Goal: Task Accomplishment & Management: Complete application form

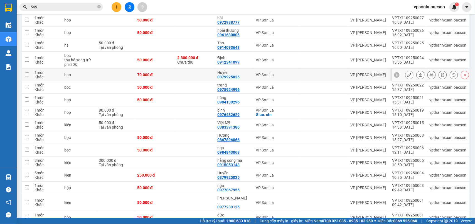
scroll to position [560, 0]
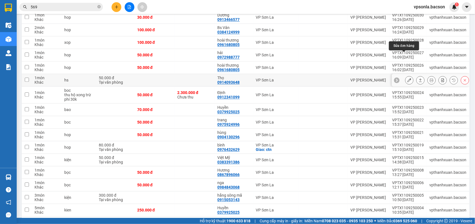
click at [419, 78] on icon at bounding box center [421, 80] width 4 height 4
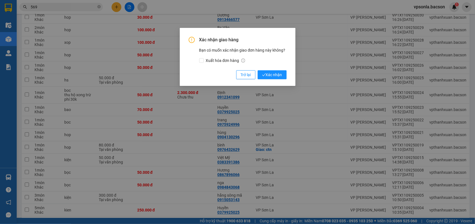
click at [258, 70] on button "Xác nhận" at bounding box center [272, 74] width 29 height 9
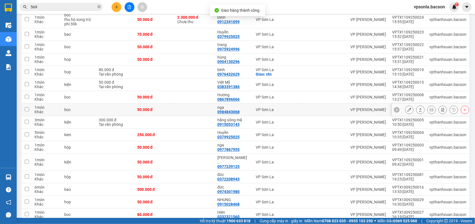
scroll to position [564, 0]
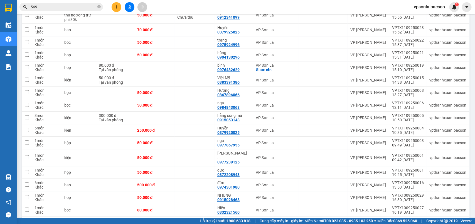
click at [49, 4] on input "569" at bounding box center [64, 7] width 66 height 6
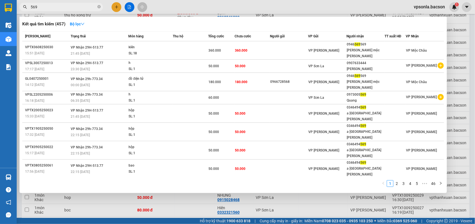
click at [49, 4] on input "569" at bounding box center [64, 7] width 66 height 6
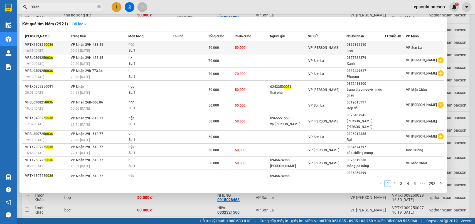
type input "0036"
click at [367, 45] on div "0965365510" at bounding box center [366, 45] width 38 height 6
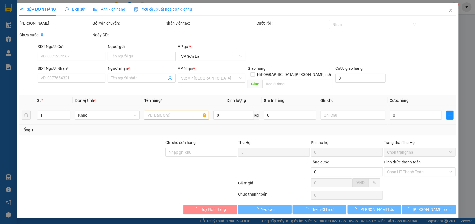
click at [408, 159] on div "Hình thức thanh toán" at bounding box center [420, 163] width 72 height 8
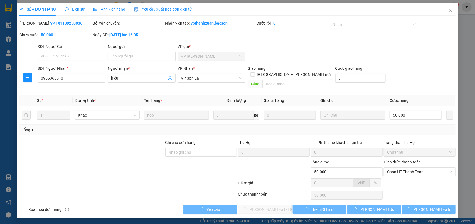
type input "0965365510"
type input "hiếu"
type input "50.000"
click at [406, 167] on span "Chọn HT Thanh Toán" at bounding box center [419, 171] width 65 height 8
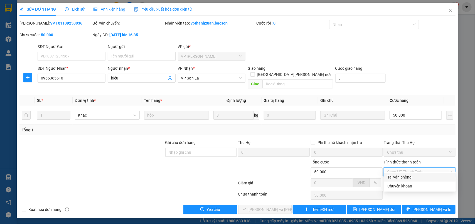
click at [404, 177] on div "Tại văn phòng" at bounding box center [420, 177] width 65 height 6
type input "0"
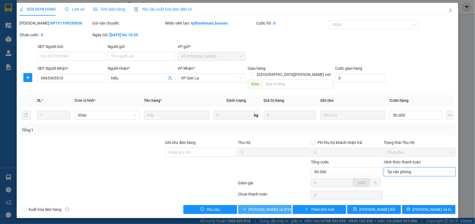
click at [278, 206] on span "[PERSON_NAME] và [PERSON_NAME] hàng" at bounding box center [286, 209] width 75 height 6
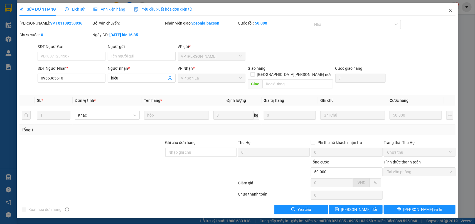
click at [451, 8] on icon "close" at bounding box center [451, 10] width 4 height 4
click at [451, 8] on div "1" at bounding box center [455, 7] width 10 height 10
click at [451, 8] on body "Kết quả [PERSON_NAME] ( 2921 ) Bộ lọc Mã ĐH Trạng thái Món hàng Thu hộ [PERSON_…" at bounding box center [237, 112] width 475 height 224
click at [475, 0] on div at bounding box center [475, 0] width 0 height 0
click at [475, 10] on div "Thông báo Thông báo của bạn Tính năng mới Tất cả Chưa có thông báo mới ;" at bounding box center [475, 112] width 0 height 224
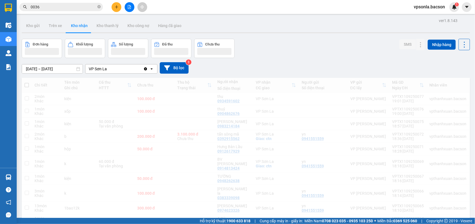
click at [75, 7] on input "0036" at bounding box center [64, 7] width 66 height 6
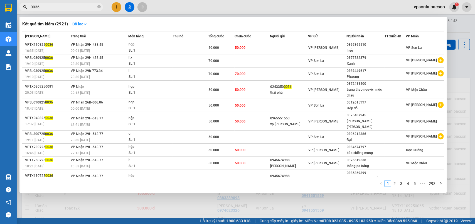
click at [75, 7] on input "0036" at bounding box center [64, 7] width 66 height 6
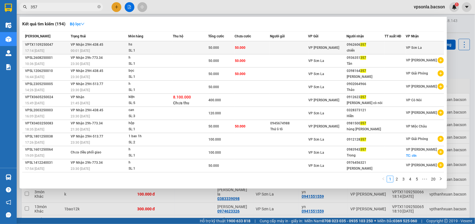
type input "357"
click at [355, 49] on div "chiến" at bounding box center [366, 51] width 38 height 6
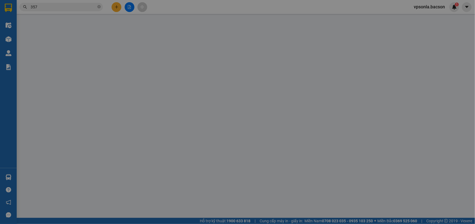
type input "0962606357"
type input "chiến"
type input "50.000"
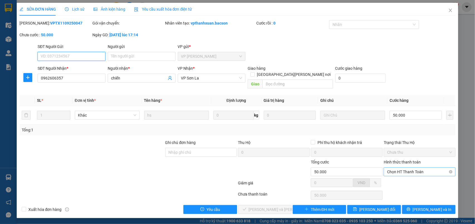
click at [401, 167] on span "Chọn HT Thanh Toán" at bounding box center [419, 171] width 65 height 8
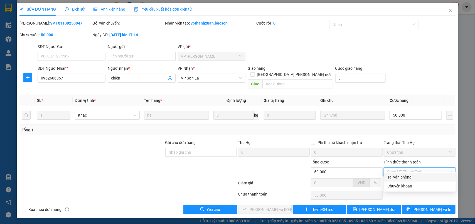
click at [401, 173] on div "Tại văn phòng" at bounding box center [420, 176] width 72 height 9
type input "0"
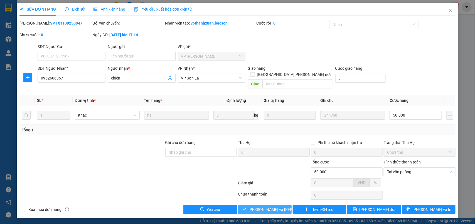
click at [272, 205] on button "[PERSON_NAME] và [PERSON_NAME] hàng" at bounding box center [264, 209] width 53 height 9
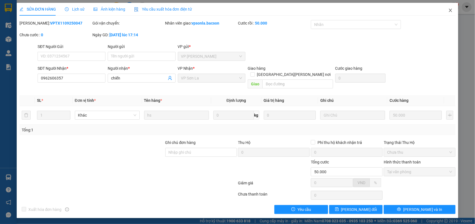
click at [451, 10] on icon "close" at bounding box center [451, 10] width 4 height 4
click at [451, 10] on div "1" at bounding box center [455, 7] width 10 height 10
click at [451, 10] on body "Kết quả [PERSON_NAME] ( 194 ) Bộ lọc Mã ĐH Trạng thái Món hàng Thu hộ [PERSON_N…" at bounding box center [237, 112] width 475 height 224
click at [475, 0] on div at bounding box center [475, 0] width 0 height 0
click at [475, 10] on div "Thông báo Thông báo của bạn Tính năng mới Tất cả Chưa có thông báo mới ;" at bounding box center [475, 112] width 0 height 224
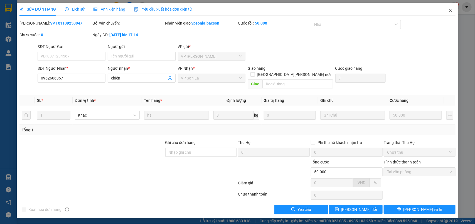
click at [475, 10] on div "Thông báo Thông báo của bạn Tính năng mới Tất cả Chưa có thông báo mới ;" at bounding box center [475, 112] width 0 height 224
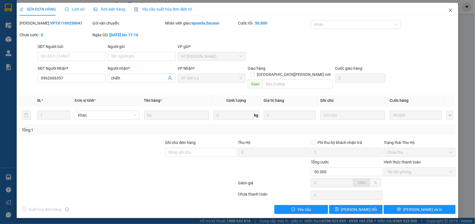
click at [475, 10] on div "Thông báo Thông báo của bạn Tính năng mới Tất cả Chưa có thông báo mới ;" at bounding box center [475, 112] width 0 height 224
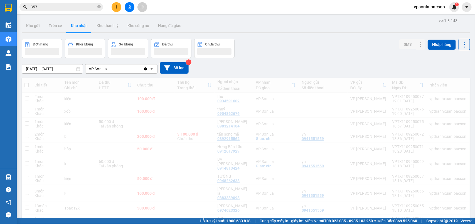
click at [475, 10] on div "Thông báo Thông báo của bạn Tính năng mới" at bounding box center [475, 112] width 0 height 224
click at [451, 10] on div "1" at bounding box center [455, 7] width 10 height 10
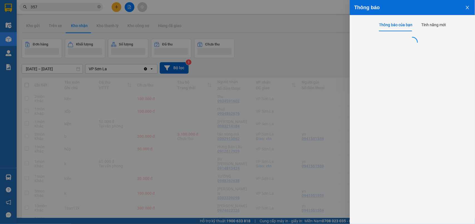
click at [61, 7] on div at bounding box center [237, 112] width 475 height 224
click at [61, 7] on div "Thông báo Thông báo của bạn Tính năng mới" at bounding box center [237, 112] width 475 height 224
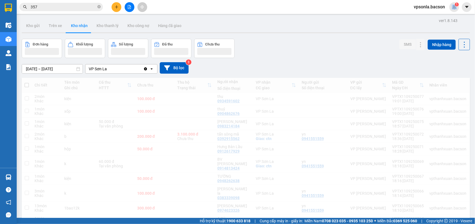
click at [61, 7] on input "357" at bounding box center [64, 7] width 66 height 6
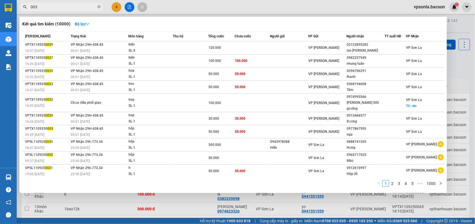
click at [70, 6] on input "003" at bounding box center [64, 7] width 66 height 6
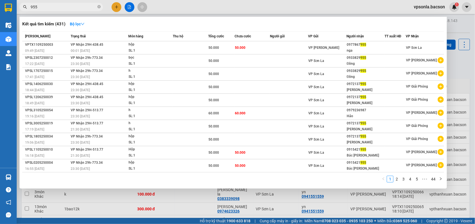
click at [63, 10] on input "955" at bounding box center [64, 7] width 66 height 6
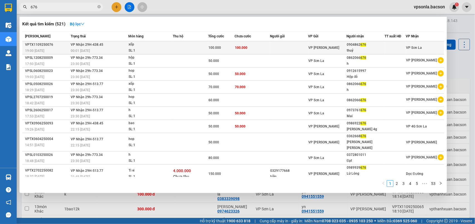
type input "676"
click at [359, 48] on div "thuỷ" at bounding box center [366, 51] width 38 height 6
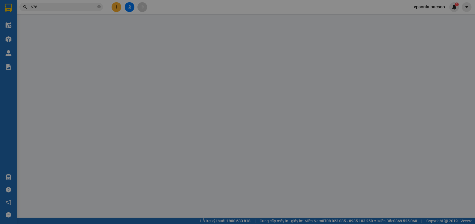
type input "0904862676"
type input "thuỷ"
type input "100.000"
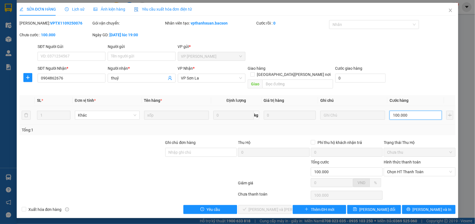
click at [406, 111] on input "100.000" at bounding box center [416, 115] width 52 height 9
type input "7"
type input "70"
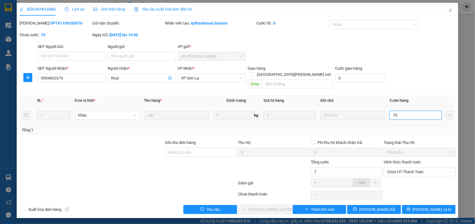
type input "70"
type input "70.000"
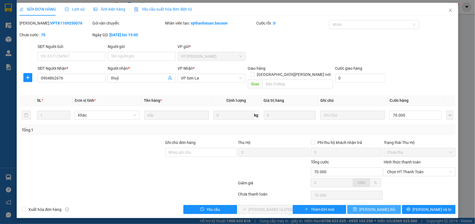
click at [376, 206] on span "[PERSON_NAME] đổi" at bounding box center [377, 209] width 36 height 6
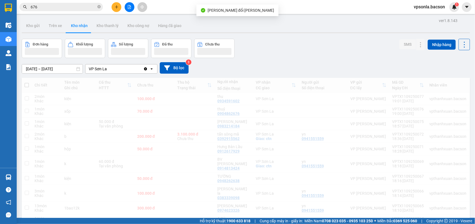
click at [67, 5] on input "676" at bounding box center [64, 7] width 66 height 6
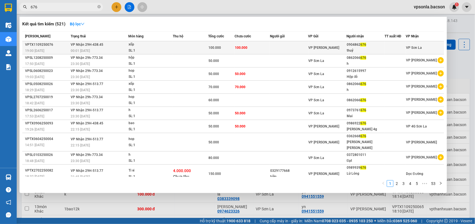
click at [376, 46] on div "0904862 676" at bounding box center [366, 45] width 38 height 6
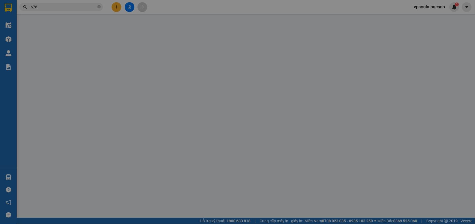
type input "0904862676"
type input "thuỷ"
type input "70.000"
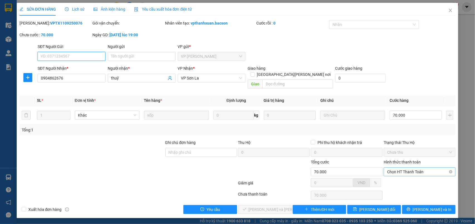
click at [396, 168] on span "Chọn HT Thanh Toán" at bounding box center [419, 171] width 65 height 8
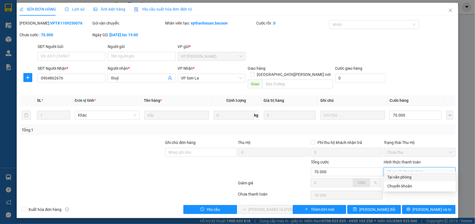
click at [393, 176] on div "Tại văn phòng" at bounding box center [420, 177] width 65 height 6
type input "0"
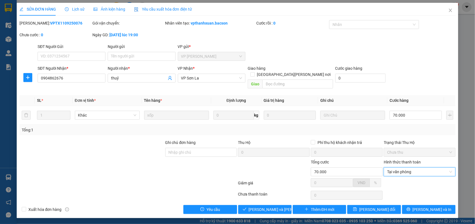
click at [286, 199] on div "Total Paid Fee 0 Total UnPaid Fee 70.000 Cash Collection Total Fee Mã ĐH: VPTX1…" at bounding box center [237, 117] width 437 height 194
click at [282, 205] on button "[PERSON_NAME] và [PERSON_NAME] hàng" at bounding box center [264, 209] width 53 height 9
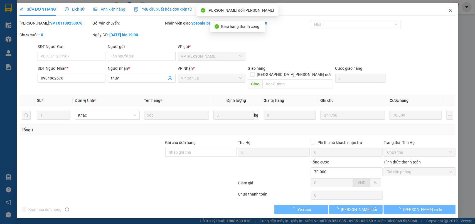
click at [450, 9] on icon "close" at bounding box center [451, 10] width 4 height 4
click at [450, 9] on div "1" at bounding box center [455, 7] width 10 height 10
click at [450, 9] on body "Kết quả [PERSON_NAME] ( 521 ) Bộ lọc Mã ĐH Trạng thái Món hàng Thu hộ [PERSON_N…" at bounding box center [237, 112] width 475 height 224
click at [475, 0] on div at bounding box center [475, 0] width 0 height 0
click at [475, 9] on div "Thông báo Thông báo của bạn Tính năng mới Tất cả Chưa có thông báo mới ;" at bounding box center [475, 112] width 0 height 224
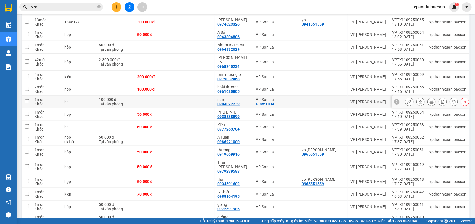
scroll to position [139, 0]
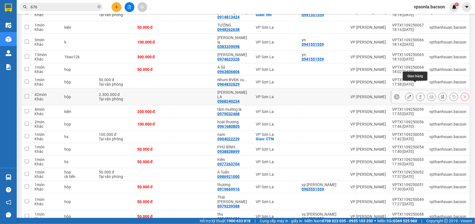
click at [419, 95] on icon at bounding box center [421, 97] width 4 height 4
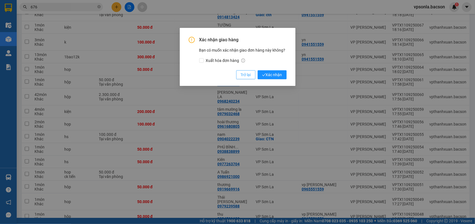
click at [251, 70] on button "Trở lại" at bounding box center [245, 74] width 19 height 9
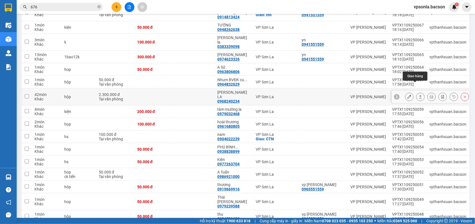
click at [417, 92] on button at bounding box center [421, 97] width 8 height 10
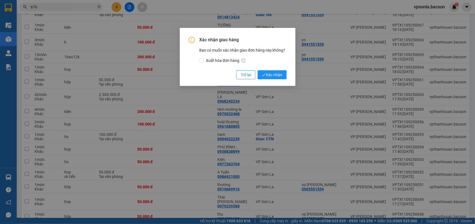
click at [258, 70] on button "Xác nhận" at bounding box center [272, 74] width 29 height 9
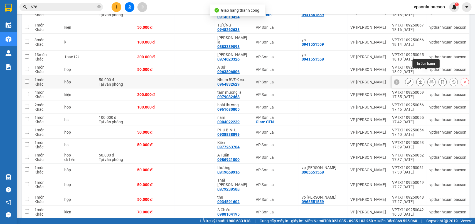
click at [419, 80] on icon at bounding box center [421, 82] width 4 height 4
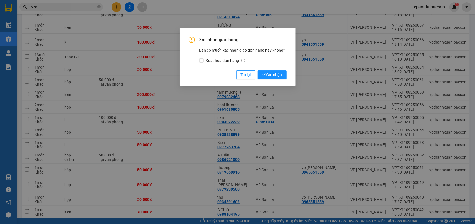
click at [258, 70] on button "Xác nhận" at bounding box center [272, 74] width 29 height 9
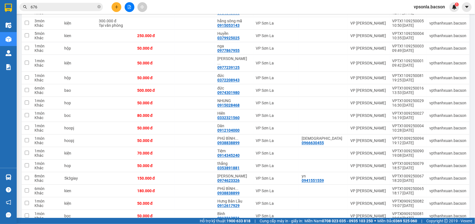
scroll to position [487, 0]
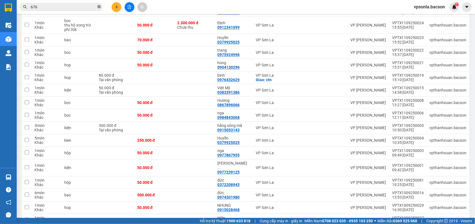
click at [98, 6] on icon "close-circle" at bounding box center [98, 6] width 3 height 3
click at [75, 6] on input "text" at bounding box center [64, 7] width 66 height 6
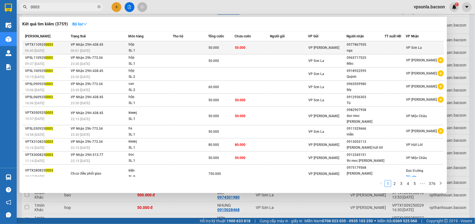
type input "0003"
click at [386, 46] on div at bounding box center [395, 48] width 21 height 6
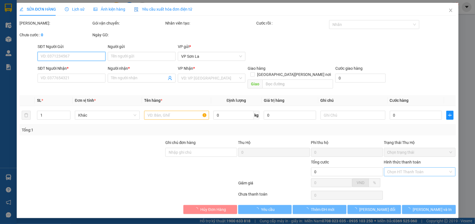
type input "0977867955"
type input "nga"
type input "50.000"
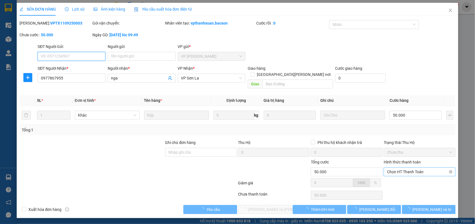
click at [413, 169] on span "Chọn HT Thanh Toán" at bounding box center [419, 171] width 65 height 8
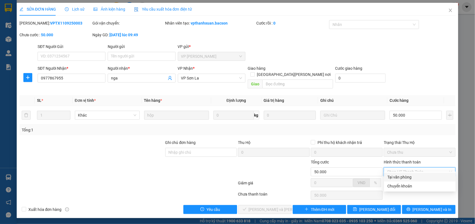
click at [405, 177] on div "Tại văn phòng" at bounding box center [420, 177] width 65 height 6
type input "0"
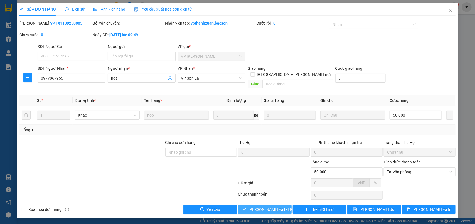
click at [262, 206] on span "[PERSON_NAME] và [PERSON_NAME] hàng" at bounding box center [286, 209] width 75 height 6
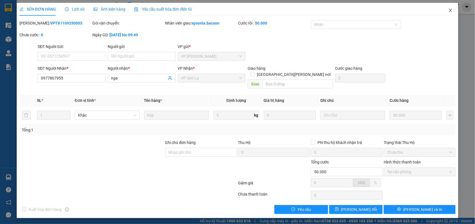
click at [451, 11] on icon "close" at bounding box center [450, 10] width 3 height 3
click at [451, 11] on div "vpsonla.bacson 1" at bounding box center [435, 7] width 50 height 10
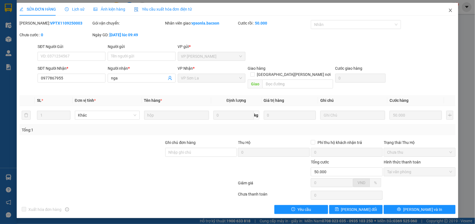
click at [451, 11] on div "vpsonla.bacson 1" at bounding box center [435, 7] width 50 height 10
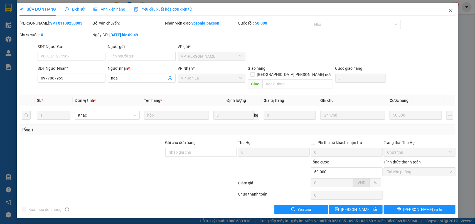
click at [451, 11] on div "vpsonla.bacson 1" at bounding box center [435, 7] width 50 height 10
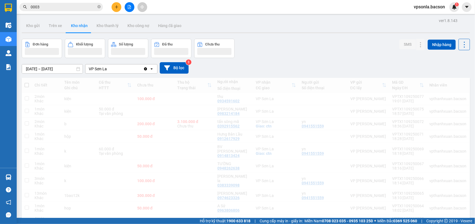
click at [451, 11] on div "vpsonla.bacson 1" at bounding box center [435, 7] width 50 height 10
click at [76, 8] on input "0003" at bounding box center [64, 7] width 66 height 6
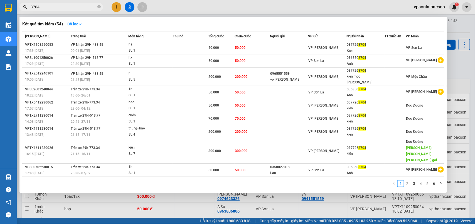
type input "3704"
click at [358, 50] on div "Kiên" at bounding box center [366, 51] width 38 height 6
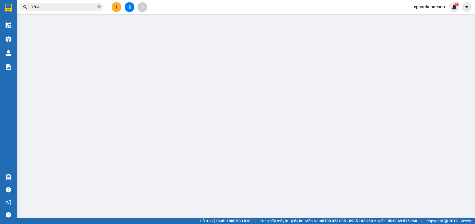
type input "0977263704"
type input "Kiên"
type input "50.000"
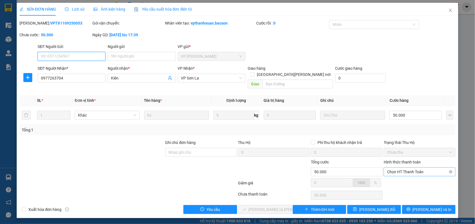
click at [392, 168] on span "Chọn HT Thanh Toán" at bounding box center [419, 171] width 65 height 8
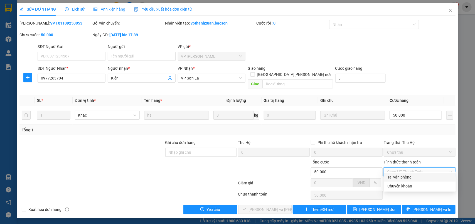
drag, startPoint x: 392, startPoint y: 170, endPoint x: 283, endPoint y: 194, distance: 111.1
click at [392, 175] on div "Tại văn phòng" at bounding box center [420, 177] width 65 height 6
type input "0"
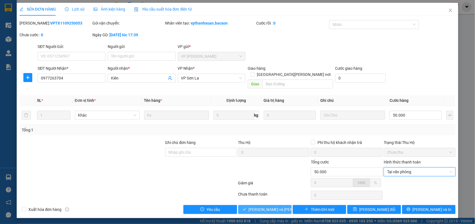
click at [254, 206] on span "[PERSON_NAME] và [PERSON_NAME] hàng" at bounding box center [286, 209] width 75 height 6
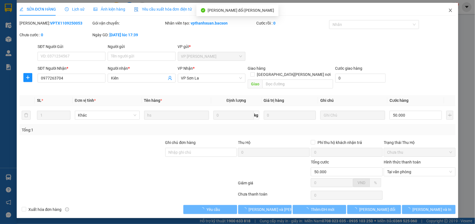
click at [452, 10] on icon "close" at bounding box center [451, 10] width 4 height 4
click at [452, 10] on div "1" at bounding box center [455, 7] width 10 height 10
click at [452, 10] on body "Kết quả [PERSON_NAME] ( 54 ) Bộ lọc Mã ĐH Trạng thái Món hàng Thu hộ [PERSON_NA…" at bounding box center [237, 112] width 475 height 224
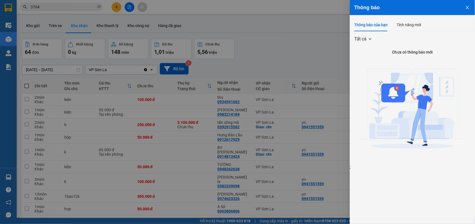
click at [366, 76] on img at bounding box center [412, 110] width 107 height 107
click at [212, 43] on div at bounding box center [237, 112] width 475 height 224
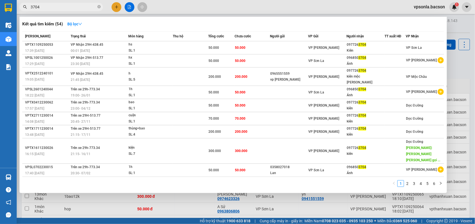
click at [63, 8] on input "3704" at bounding box center [64, 7] width 66 height 6
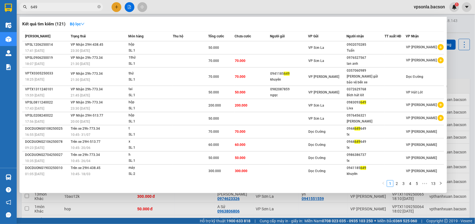
click at [77, 7] on input "649" at bounding box center [64, 7] width 66 height 6
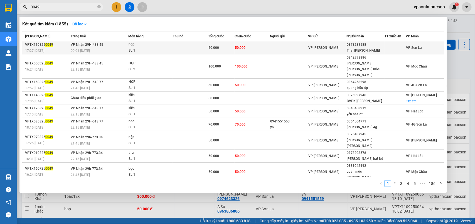
type input "0049"
click at [372, 48] on div "Thái [PERSON_NAME]" at bounding box center [366, 51] width 38 height 6
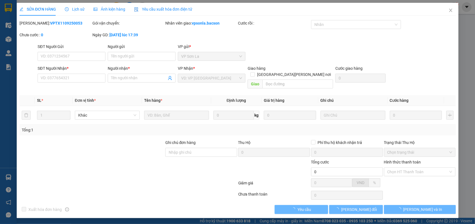
type input "0979239588"
type input "Thái [PERSON_NAME]"
type input "50.000"
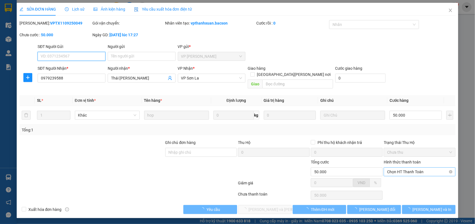
click at [399, 167] on span "Chọn HT Thanh Toán" at bounding box center [419, 171] width 65 height 8
click at [393, 174] on div "Tại văn phòng" at bounding box center [420, 177] width 65 height 6
type input "0"
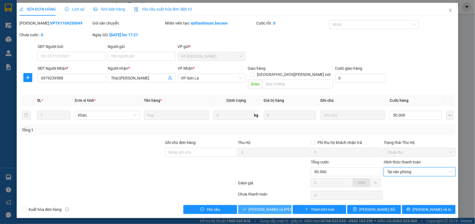
click at [262, 206] on span "[PERSON_NAME] và [PERSON_NAME] hàng" at bounding box center [286, 209] width 75 height 6
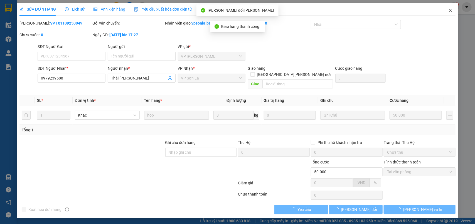
click at [451, 11] on icon "close" at bounding box center [451, 10] width 4 height 4
click at [451, 11] on div "vpsonla.bacson 1" at bounding box center [435, 7] width 50 height 10
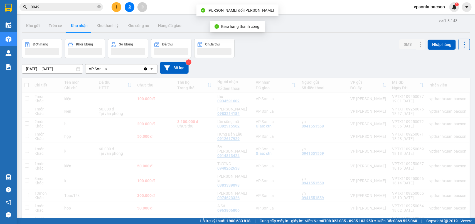
click at [451, 11] on div "vpsonla.bacson 1" at bounding box center [435, 7] width 50 height 10
click at [99, 8] on icon "close-circle" at bounding box center [98, 6] width 3 height 3
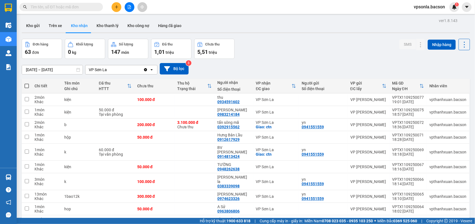
click at [59, 8] on input "text" at bounding box center [64, 7] width 66 height 6
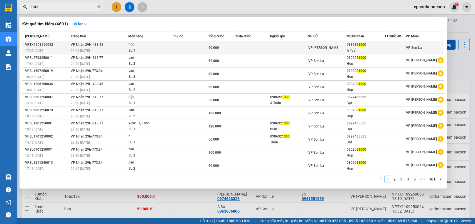
type input "1000"
click at [372, 47] on div "098692 1000" at bounding box center [366, 45] width 38 height 6
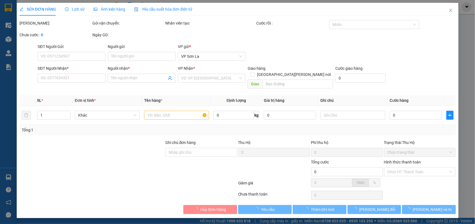
type input "0986921000"
type input "A Tuấn"
type input "50.000"
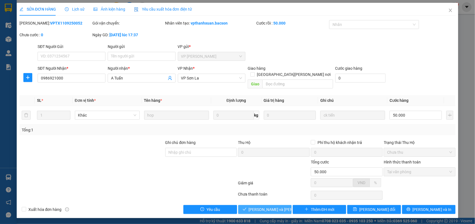
click at [263, 206] on span "[PERSON_NAME] và [PERSON_NAME] hàng" at bounding box center [286, 209] width 75 height 6
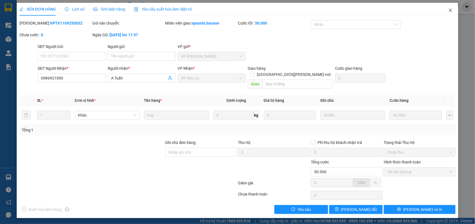
click at [450, 9] on icon "close" at bounding box center [451, 10] width 4 height 4
click at [450, 9] on div "1" at bounding box center [455, 7] width 10 height 10
click at [450, 9] on body "Kết quả [PERSON_NAME] ( 4601 ) Bộ lọc Mã ĐH Trạng thái Món hàng Thu hộ [PERSON_…" at bounding box center [237, 112] width 475 height 224
click at [475, 0] on div at bounding box center [475, 0] width 0 height 0
click at [475, 9] on div "Thông báo Thông báo của bạn Tính năng mới Tất cả Chưa có thông báo mới ;" at bounding box center [475, 112] width 0 height 224
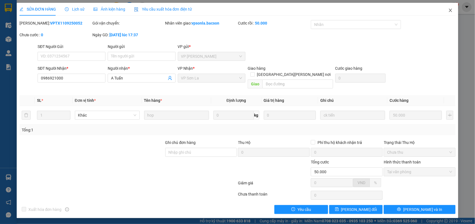
click at [475, 9] on div "Thông báo Thông báo của bạn Tính năng mới Tất cả Chưa có thông báo mới ;" at bounding box center [475, 112] width 0 height 224
click at [475, 10] on div "Thông báo Thông báo của bạn Tính năng mới Tất cả Chưa có thông báo mới ;" at bounding box center [475, 112] width 0 height 224
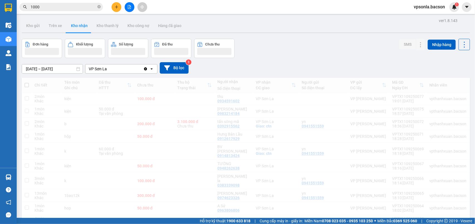
click at [76, 6] on body "Kết quả [PERSON_NAME] ( 4601 ) Bộ lọc Mã ĐH Trạng thái Món hàng Thu hộ [PERSON_…" at bounding box center [237, 112] width 475 height 224
click at [76, 6] on input "1000" at bounding box center [64, 7] width 66 height 6
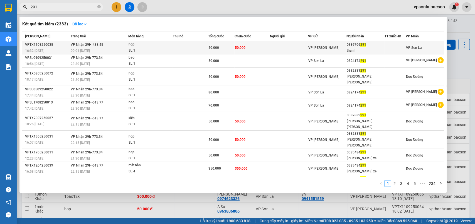
type input "291"
click at [382, 48] on div "thanh" at bounding box center [366, 51] width 38 height 6
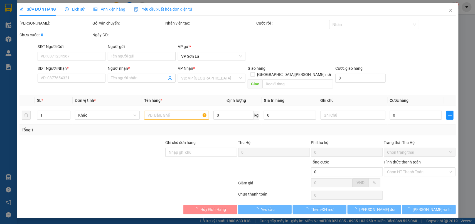
type input "0396706291"
type input "thanh"
type input "50.000"
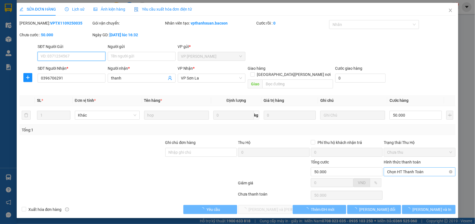
click at [402, 167] on span "Chọn HT Thanh Toán" at bounding box center [419, 171] width 65 height 8
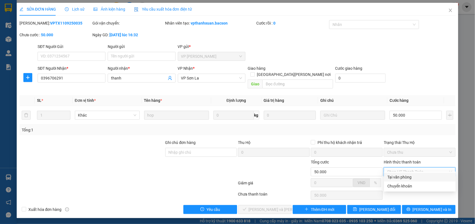
click at [395, 174] on div "Tại văn phòng" at bounding box center [420, 177] width 65 height 6
type input "0"
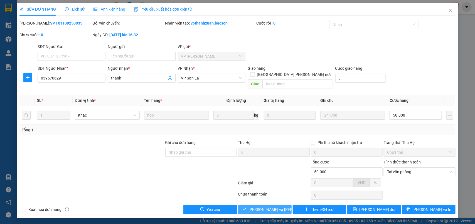
click at [261, 206] on span "[PERSON_NAME] và [PERSON_NAME] hàng" at bounding box center [286, 209] width 75 height 6
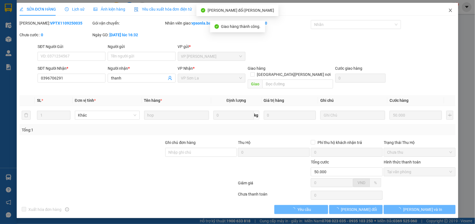
click at [449, 10] on icon "close" at bounding box center [451, 10] width 4 height 4
click at [449, 9] on span "vpsonla.bacson" at bounding box center [430, 6] width 40 height 7
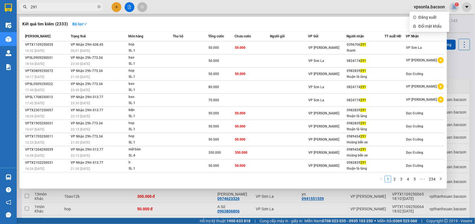
click at [67, 7] on input "291" at bounding box center [64, 7] width 66 height 6
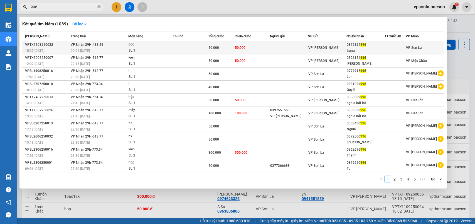
type input "996"
click at [342, 44] on td "VP [PERSON_NAME]" at bounding box center [328, 47] width 38 height 13
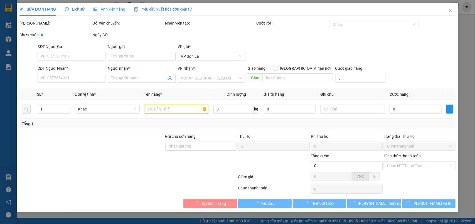
type input "0975924996"
type input "trang"
type input "50.000"
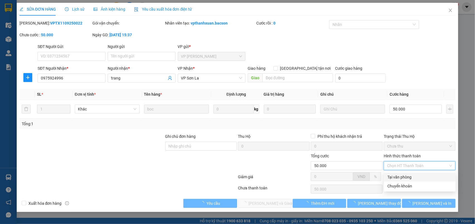
click at [406, 176] on div "Tại văn phòng" at bounding box center [420, 177] width 65 height 6
type input "0"
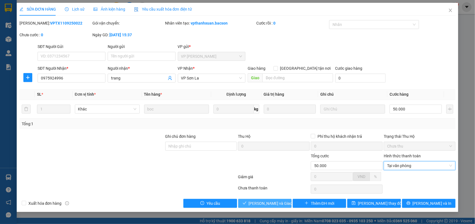
click at [268, 204] on span "[PERSON_NAME] và [PERSON_NAME] hàng" at bounding box center [275, 203] width 53 height 6
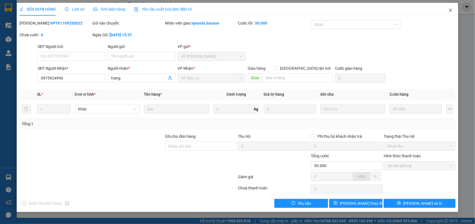
click at [450, 11] on icon "close" at bounding box center [450, 10] width 3 height 3
click at [450, 11] on div "vpsonla.bacson 1" at bounding box center [435, 7] width 50 height 10
click at [451, 10] on div "1" at bounding box center [455, 7] width 10 height 10
click at [451, 10] on body "Kết quả tìm kiếm ( 1039 ) Bộ lọc Mã ĐH Trạng thái Món hàng Thu hộ Tổng cước Chư…" at bounding box center [237, 112] width 475 height 224
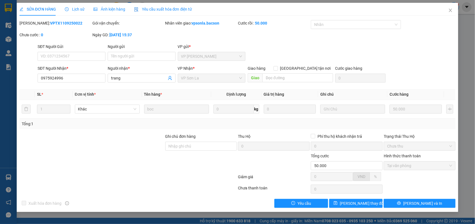
click at [475, 0] on div at bounding box center [475, 0] width 0 height 0
click at [475, 10] on div "Thông báo Thông báo của bạn Tính năng mới Tất cả Chưa có thông báo mới ;" at bounding box center [475, 112] width 0 height 224
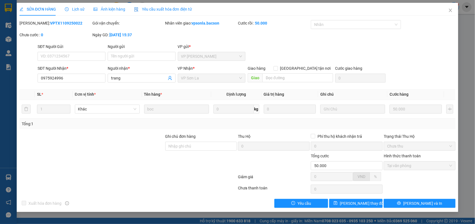
click at [475, 10] on div "Thông báo Thông báo của bạn Tính năng mới Tất cả Chưa có thông báo mới ;" at bounding box center [475, 112] width 0 height 224
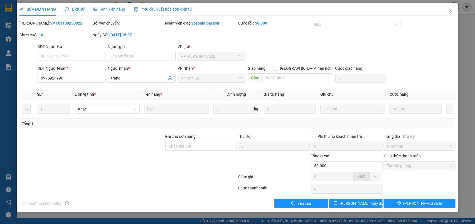
click at [475, 10] on div "Thông báo Thông báo của bạn Tính năng mới Tất cả Chưa có thông báo mới ;" at bounding box center [475, 112] width 0 height 224
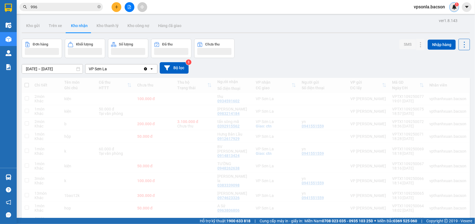
click at [475, 10] on div "Thông báo Thông báo của bạn Tính năng mới" at bounding box center [475, 112] width 0 height 224
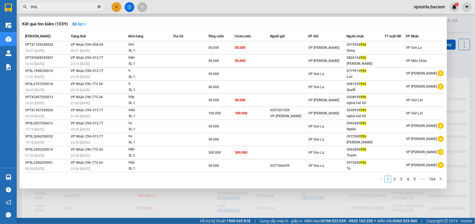
click at [98, 6] on icon "close-circle" at bounding box center [98, 6] width 3 height 3
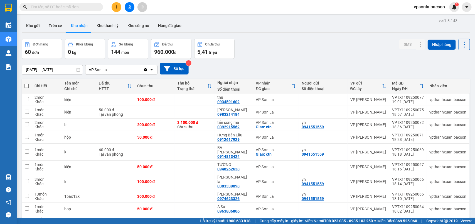
click at [88, 10] on span at bounding box center [61, 7] width 84 height 8
click at [87, 6] on input "text" at bounding box center [64, 7] width 66 height 6
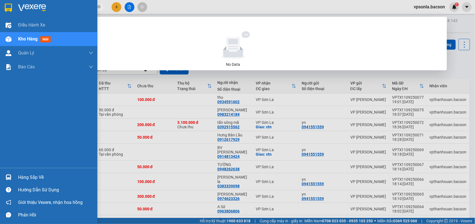
type input "0964881"
click at [8, 178] on img at bounding box center [9, 177] width 6 height 6
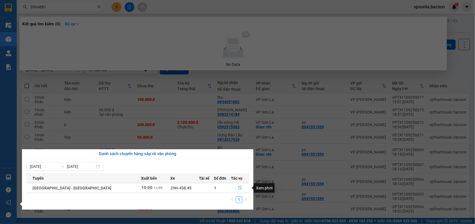
click at [238, 188] on icon "file-done" at bounding box center [240, 187] width 4 height 4
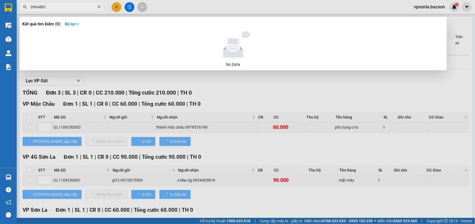
click at [249, 94] on div at bounding box center [237, 112] width 475 height 224
type input "11/09/2025"
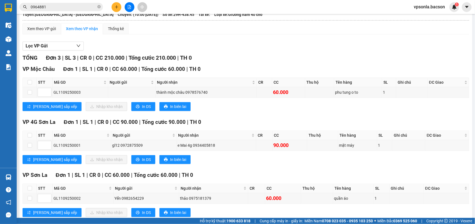
scroll to position [55, 0]
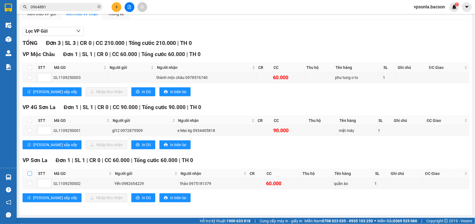
click at [29, 172] on input "checkbox" at bounding box center [30, 173] width 4 height 4
checkbox input "true"
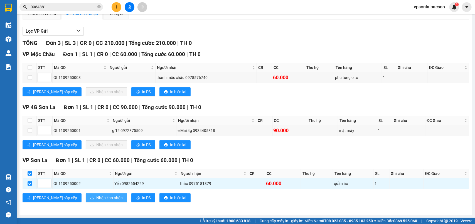
click at [96, 198] on span "Nhập kho nhận" at bounding box center [109, 197] width 26 height 6
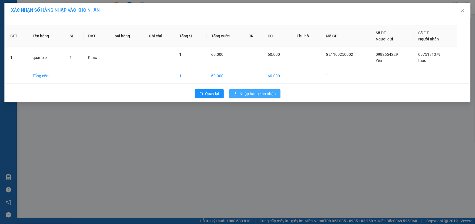
click at [252, 94] on span "Nhập hàng kho nhận" at bounding box center [258, 93] width 36 height 6
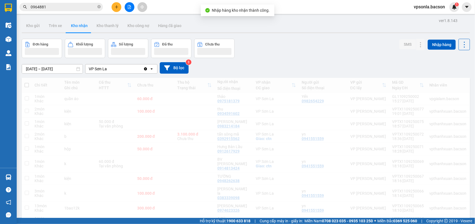
click at [277, 50] on div "Đơn hàng Khối lượng Số lượng Đã thu Chưa thu SMS Nhập hàng" at bounding box center [246, 48] width 449 height 19
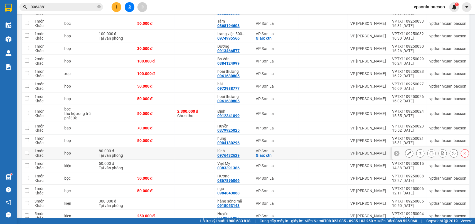
scroll to position [418, 0]
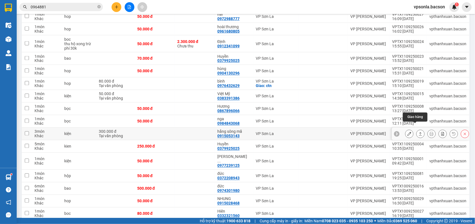
click at [417, 129] on button at bounding box center [421, 134] width 8 height 10
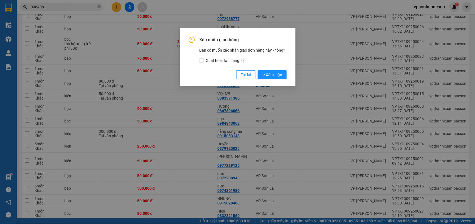
click at [413, 126] on div "Xác nhận giao hàng Bạn có muốn xác nhận giao đơn hàng này không? Xuất hóa đơn h…" at bounding box center [237, 112] width 475 height 224
drag, startPoint x: 279, startPoint y: 67, endPoint x: 278, endPoint y: 73, distance: 5.6
click at [279, 68] on div "Xác nhận giao hàng Bạn có muốn xác nhận giao đơn hàng này không? Xuất hóa đơn h…" at bounding box center [238, 58] width 98 height 42
click at [278, 73] on span "Xác nhận" at bounding box center [272, 75] width 20 height 6
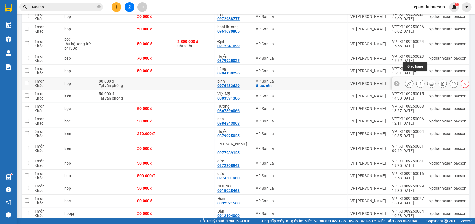
click at [419, 82] on icon at bounding box center [421, 84] width 4 height 4
click at [417, 79] on button at bounding box center [421, 84] width 8 height 10
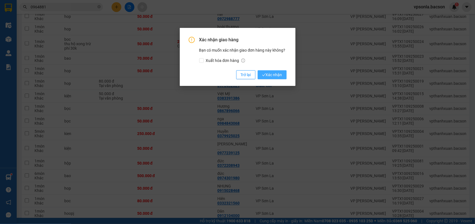
click at [281, 75] on span "Xác nhận" at bounding box center [272, 75] width 20 height 6
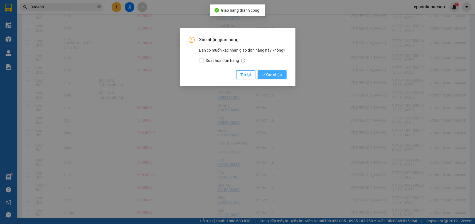
scroll to position [417, 0]
click at [281, 75] on span "Xác nhận" at bounding box center [272, 75] width 20 height 6
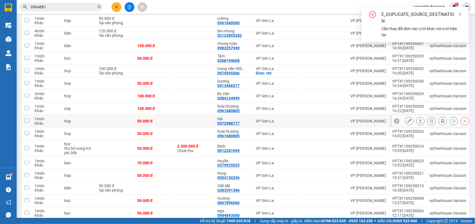
scroll to position [278, 0]
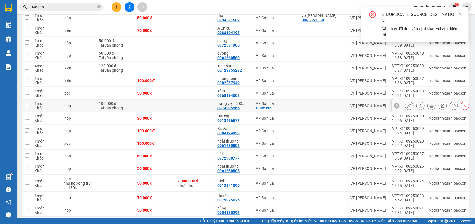
click at [419, 104] on icon at bounding box center [421, 106] width 4 height 4
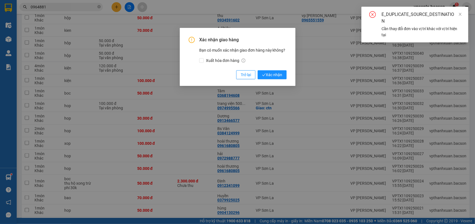
click at [258, 70] on button "Xác nhận" at bounding box center [272, 74] width 29 height 9
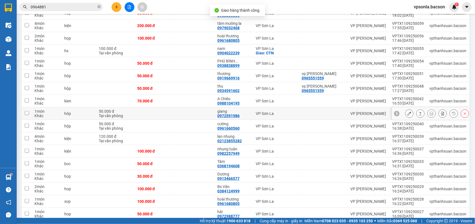
scroll to position [209, 0]
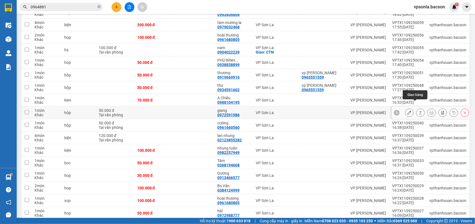
click at [419, 111] on icon at bounding box center [421, 113] width 4 height 4
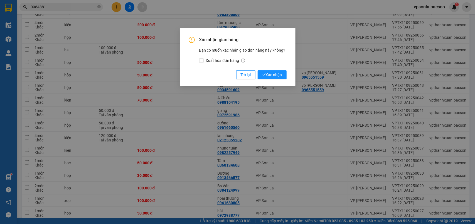
click at [258, 70] on button "Xác nhận" at bounding box center [272, 74] width 29 height 9
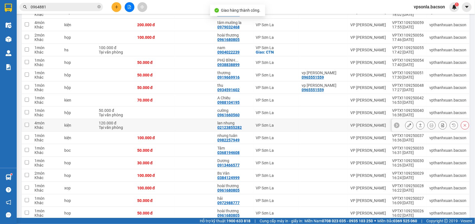
click at [417, 120] on button at bounding box center [421, 125] width 8 height 10
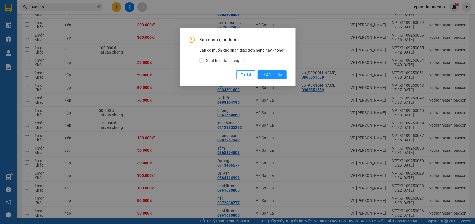
click at [258, 70] on button "Xác nhận" at bounding box center [272, 74] width 29 height 9
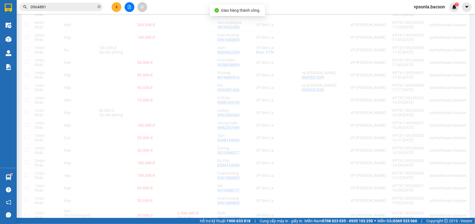
scroll to position [174, 0]
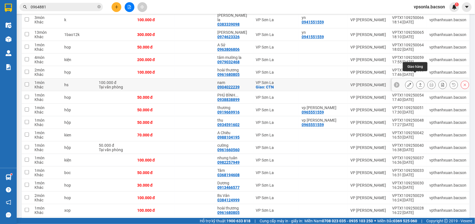
click at [419, 83] on icon at bounding box center [421, 85] width 4 height 4
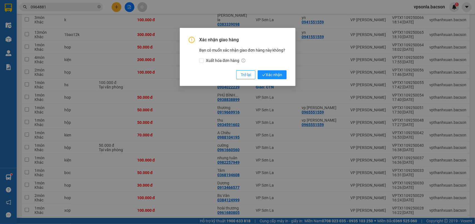
click at [258, 70] on button "Xác nhận" at bounding box center [272, 74] width 29 height 9
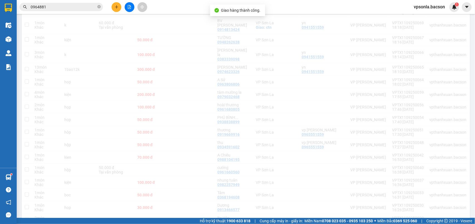
scroll to position [104, 0]
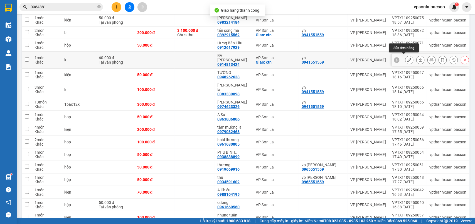
click at [418, 59] on button at bounding box center [421, 60] width 8 height 10
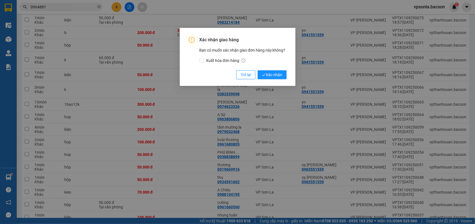
click at [258, 70] on button "Xác nhận" at bounding box center [272, 74] width 29 height 9
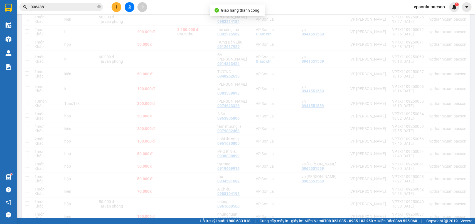
scroll to position [34, 0]
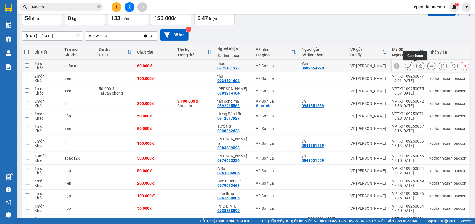
click at [419, 66] on icon at bounding box center [421, 66] width 4 height 4
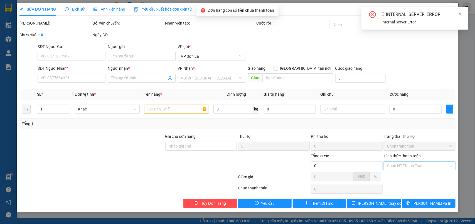
click at [405, 162] on input "Hình thức thanh toán" at bounding box center [417, 165] width 61 height 8
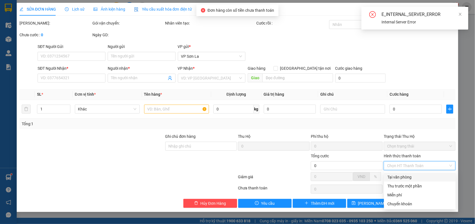
click at [402, 169] on input "Hình thức thanh toán" at bounding box center [417, 165] width 61 height 8
click at [402, 176] on div "Tại văn phòng" at bounding box center [420, 177] width 65 height 6
type input "0"
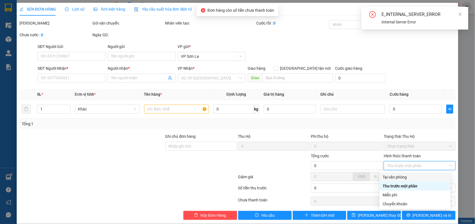
click at [403, 176] on div "Tại văn phòng" at bounding box center [415, 177] width 64 height 6
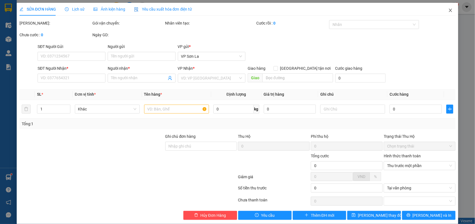
click at [449, 13] on icon "close" at bounding box center [451, 10] width 4 height 4
click at [444, 13] on div "Kết quả tìm kiếm ( 0 ) Bộ lọc No Data 0964881 vpsonla.bacson 1" at bounding box center [237, 7] width 475 height 14
click at [445, 8] on span "vpsonla.bacson" at bounding box center [430, 6] width 40 height 7
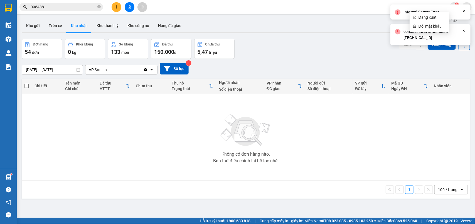
click at [312, 51] on div "Đơn hàng 54 đơn Khối lượng 0 kg Số lượng 133 món Đã thu 150.000 đ Chưa thu 5,47…" at bounding box center [246, 49] width 449 height 20
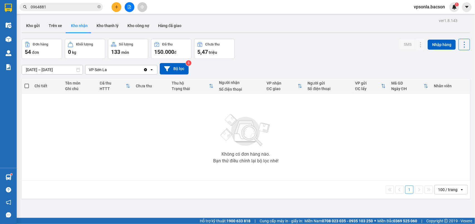
click at [18, 23] on main "ver 1.8.143 Kho gửi Trên xe Kho nhận Kho thanh lý Kho công nợ Hàng đã giao Đơn …" at bounding box center [237, 108] width 475 height 217
click at [31, 25] on button "Kho gửi" at bounding box center [33, 25] width 23 height 13
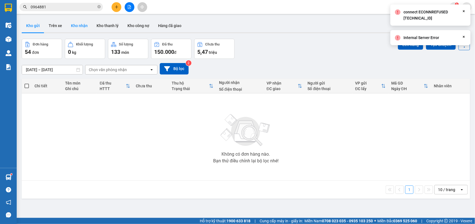
click at [82, 25] on button "Kho nhận" at bounding box center [80, 25] width 26 height 13
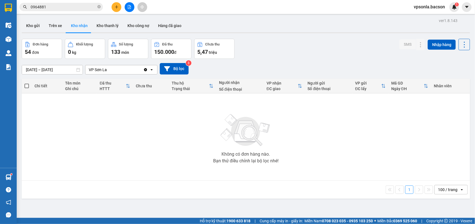
click at [73, 2] on div "Kết quả tìm kiếm ( 0 ) Bộ lọc No Data 0964881" at bounding box center [54, 7] width 109 height 10
click at [73, 6] on input "0964881" at bounding box center [64, 7] width 66 height 6
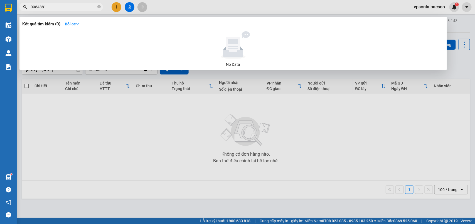
click at [73, 6] on input "0964881" at bounding box center [64, 7] width 66 height 6
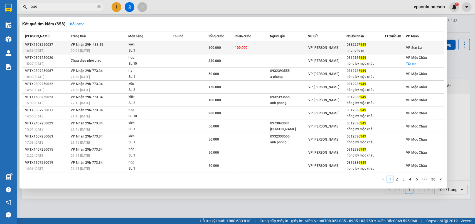
type input "949"
click at [371, 43] on div "0982257 949" at bounding box center [366, 45] width 38 height 6
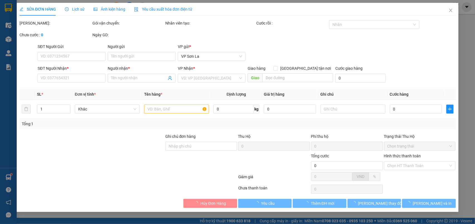
type input "0982257949"
type input "nhung tuân"
type input "100.000"
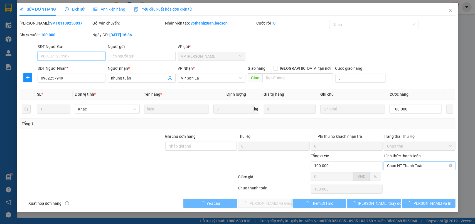
click at [391, 166] on span "Chọn HT Thanh Toán" at bounding box center [419, 165] width 65 height 8
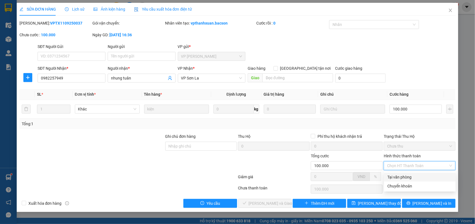
click at [395, 175] on div "Tại văn phòng" at bounding box center [420, 177] width 65 height 6
type input "0"
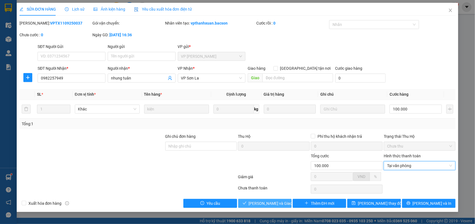
click at [279, 203] on span "[PERSON_NAME] và [PERSON_NAME] hàng" at bounding box center [275, 203] width 53 height 6
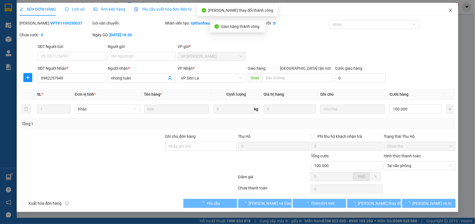
click at [452, 10] on icon "close" at bounding box center [451, 10] width 4 height 4
click at [448, 10] on span "vpsonla.bacson" at bounding box center [430, 6] width 40 height 7
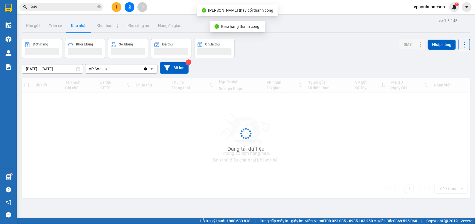
click at [449, 10] on span "vpsonla.bacson" at bounding box center [430, 6] width 40 height 7
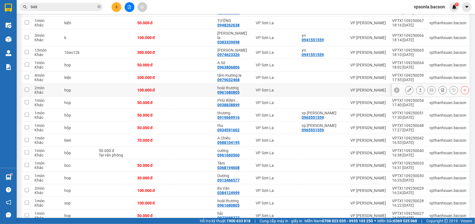
scroll to position [35, 0]
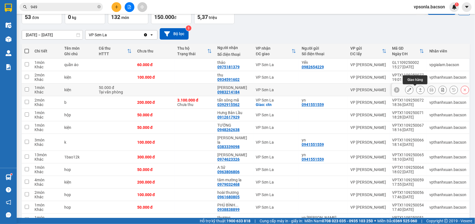
click at [419, 88] on icon at bounding box center [421, 90] width 4 height 4
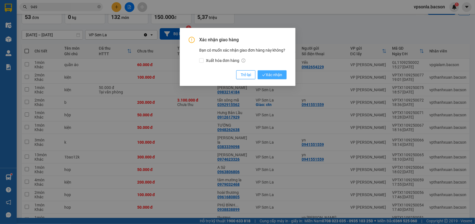
click at [258, 70] on button "Xác nhận" at bounding box center [272, 74] width 29 height 9
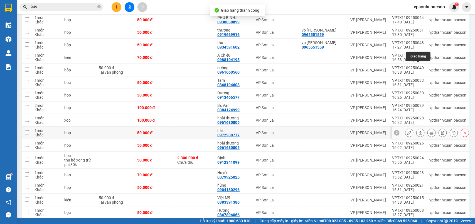
scroll to position [279, 0]
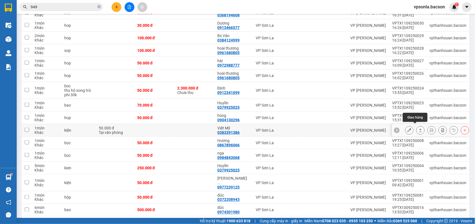
click at [419, 128] on icon at bounding box center [421, 130] width 4 height 4
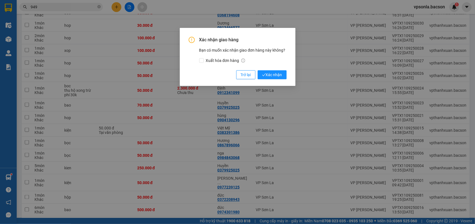
click at [258, 70] on button "Xác nhận" at bounding box center [272, 74] width 29 height 9
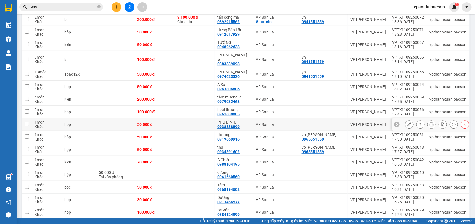
scroll to position [1, 0]
